Goal: Task Accomplishment & Management: Manage account settings

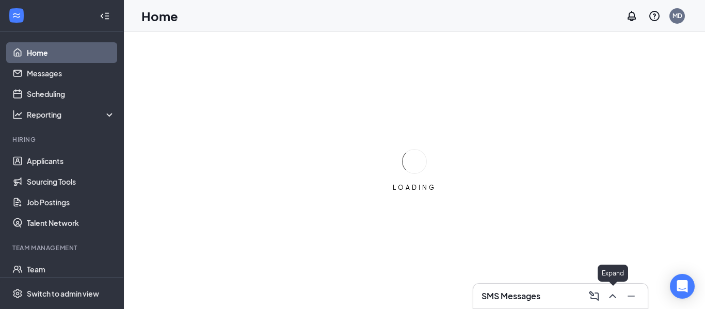
click at [614, 296] on icon "ChevronUp" at bounding box center [612, 296] width 7 height 4
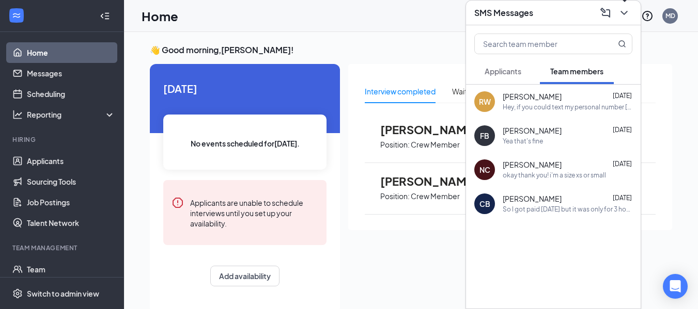
click at [630, 16] on button at bounding box center [624, 13] width 17 height 17
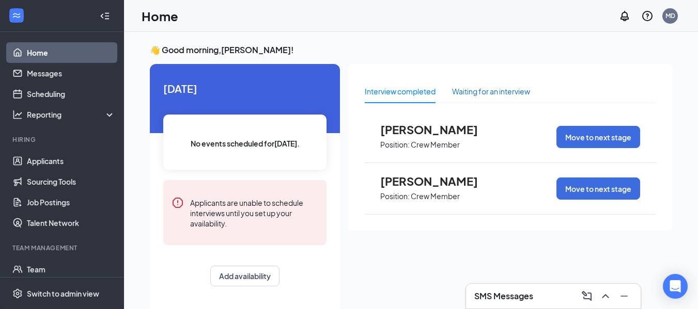
click at [472, 88] on div "Waiting for an interview" at bounding box center [491, 91] width 78 height 11
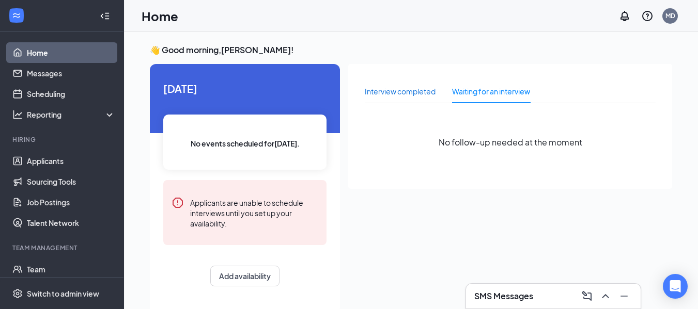
click at [400, 90] on div "Interview completed" at bounding box center [400, 91] width 71 height 11
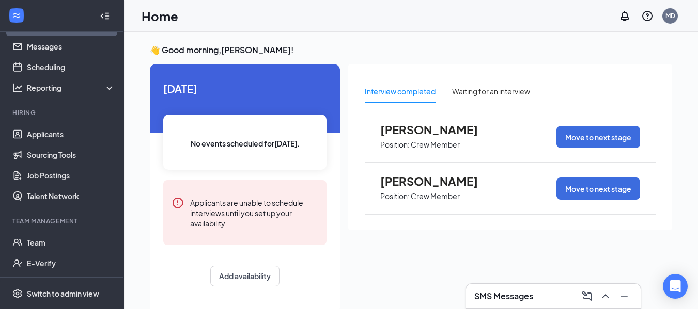
scroll to position [26, 0]
click at [70, 134] on link "Applicants" at bounding box center [71, 135] width 88 height 21
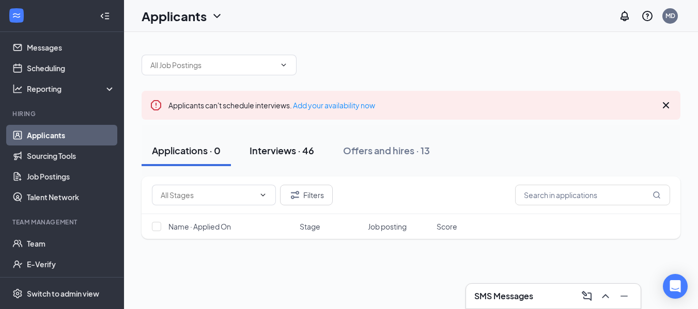
click at [274, 155] on div "Interviews · 46" at bounding box center [281, 150] width 65 height 13
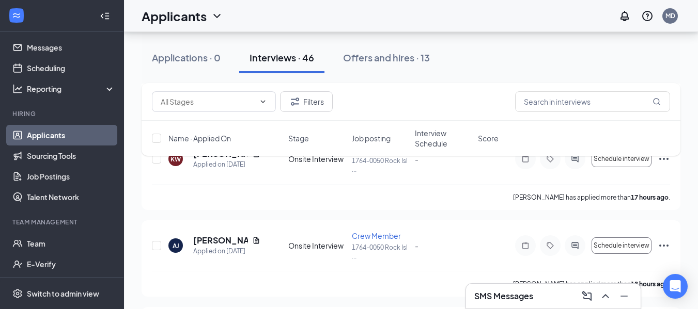
scroll to position [740, 0]
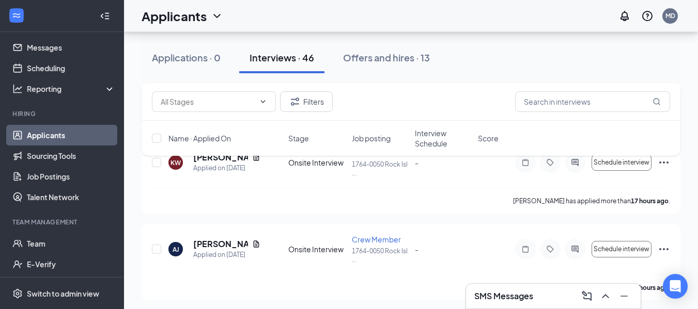
click at [438, 141] on span "Interview Schedule" at bounding box center [443, 138] width 57 height 21
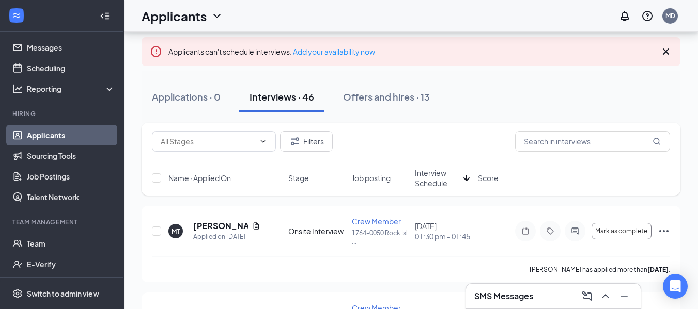
scroll to position [0, 0]
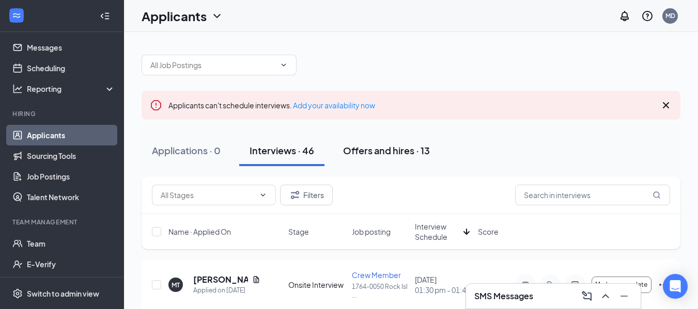
click at [380, 154] on div "Offers and hires · 13" at bounding box center [386, 150] width 87 height 13
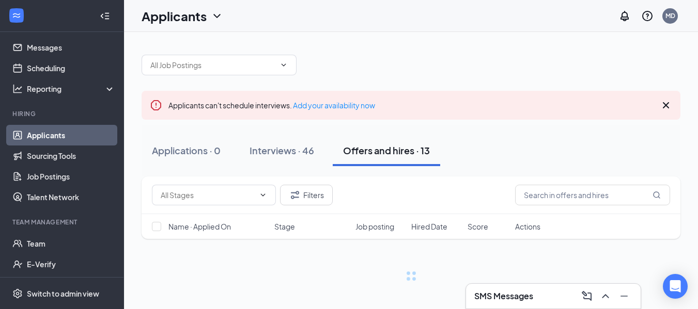
click at [283, 154] on div "Interviews · 46" at bounding box center [281, 150] width 65 height 13
